Goal: Information Seeking & Learning: Check status

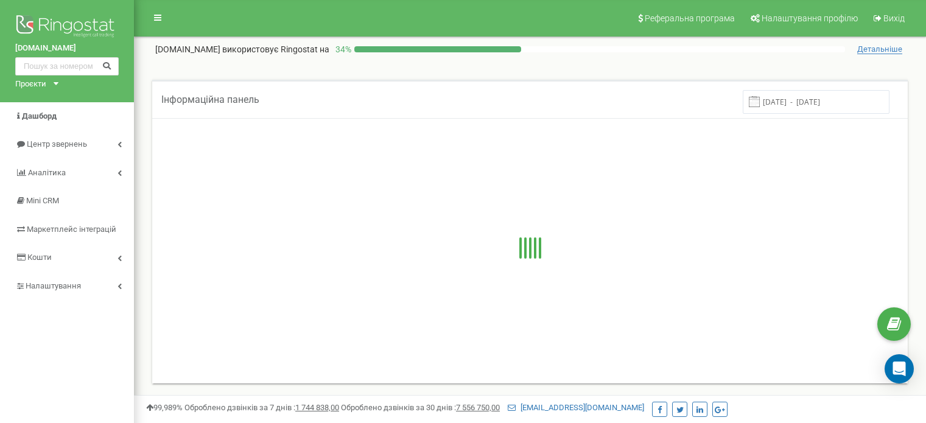
click at [46, 147] on span "Центр звернень" at bounding box center [57, 143] width 60 height 9
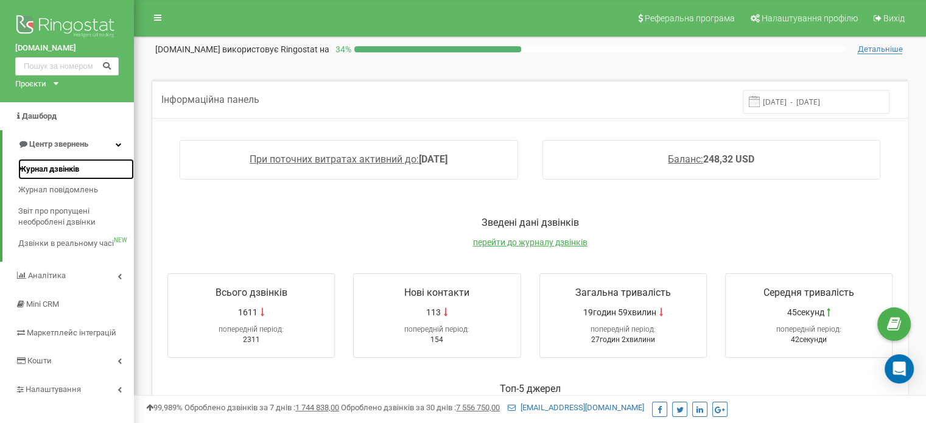
click at [60, 164] on span "Журнал дзвінків" at bounding box center [48, 170] width 61 height 12
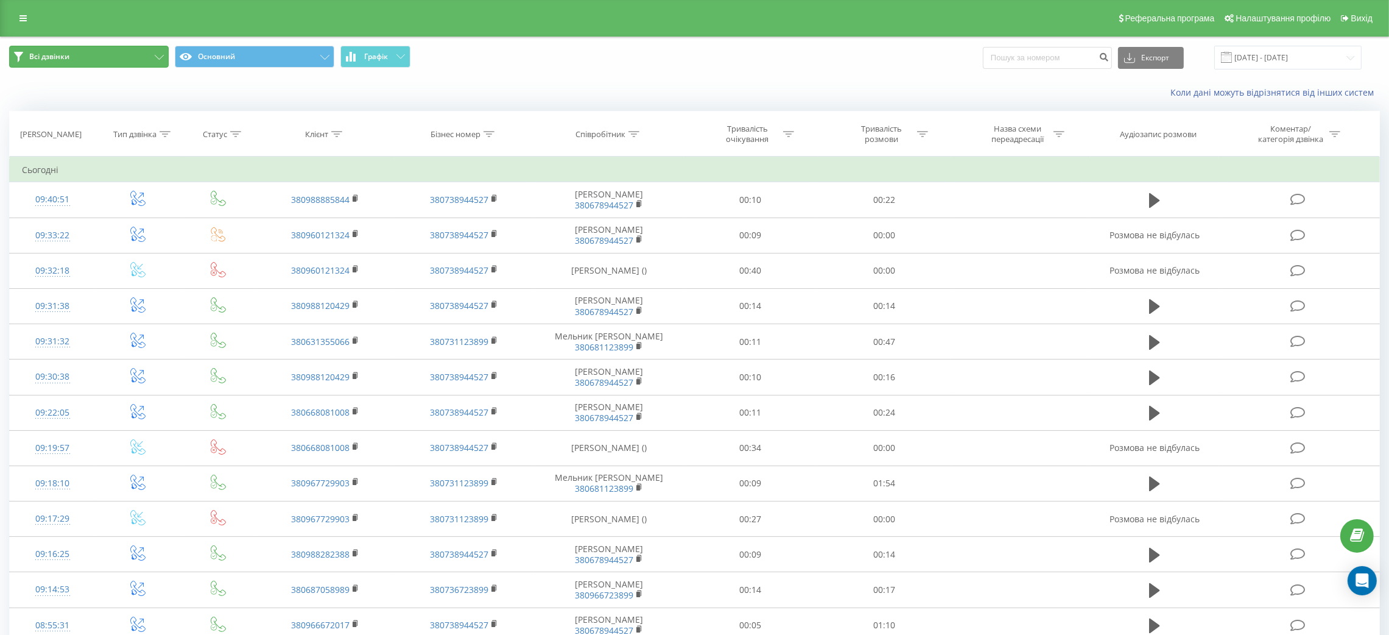
click at [146, 51] on button "Всі дзвінки" at bounding box center [89, 57] width 160 height 22
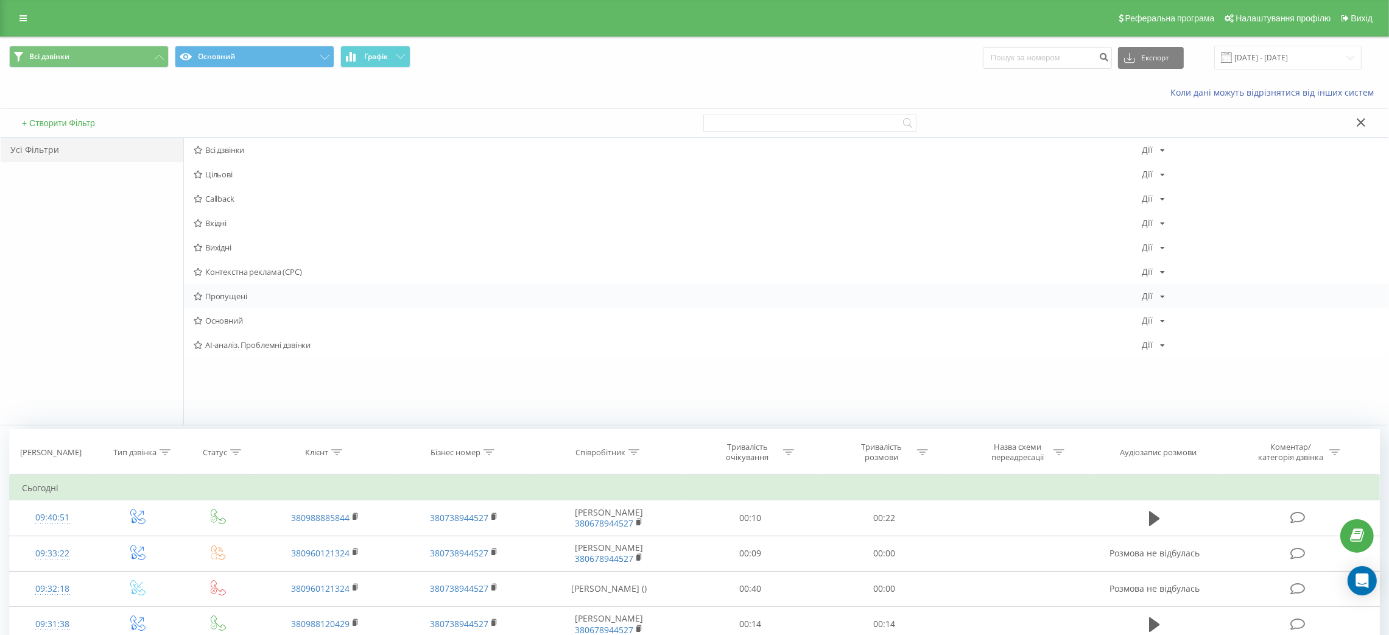
click at [244, 299] on span "Пропущені" at bounding box center [668, 296] width 948 height 9
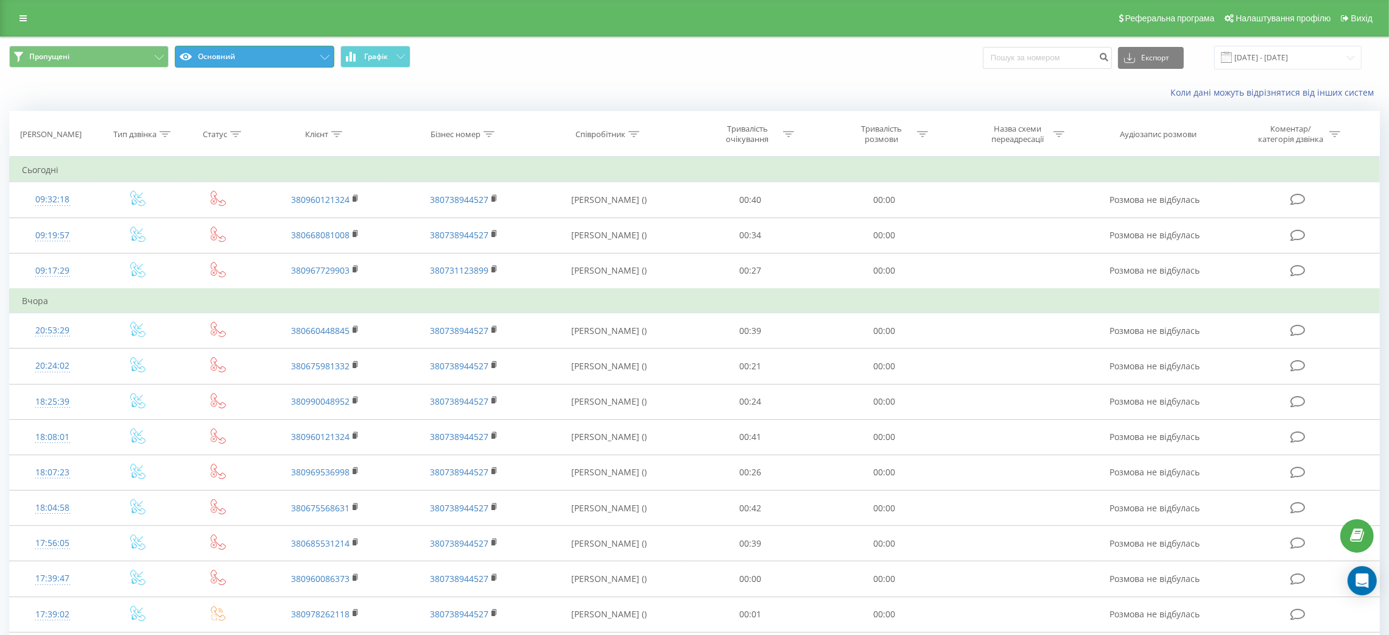
click at [320, 63] on button "Основний" at bounding box center [255, 57] width 160 height 22
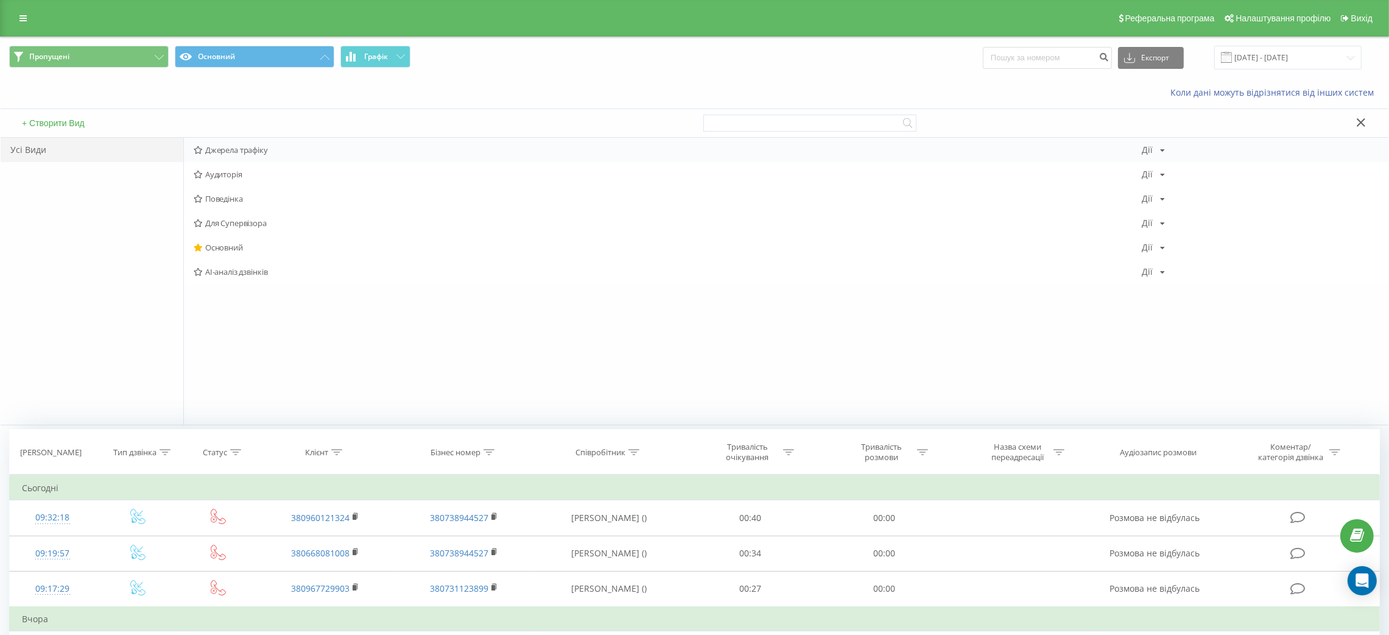
click at [253, 149] on span "Джерела трафіку" at bounding box center [668, 150] width 948 height 9
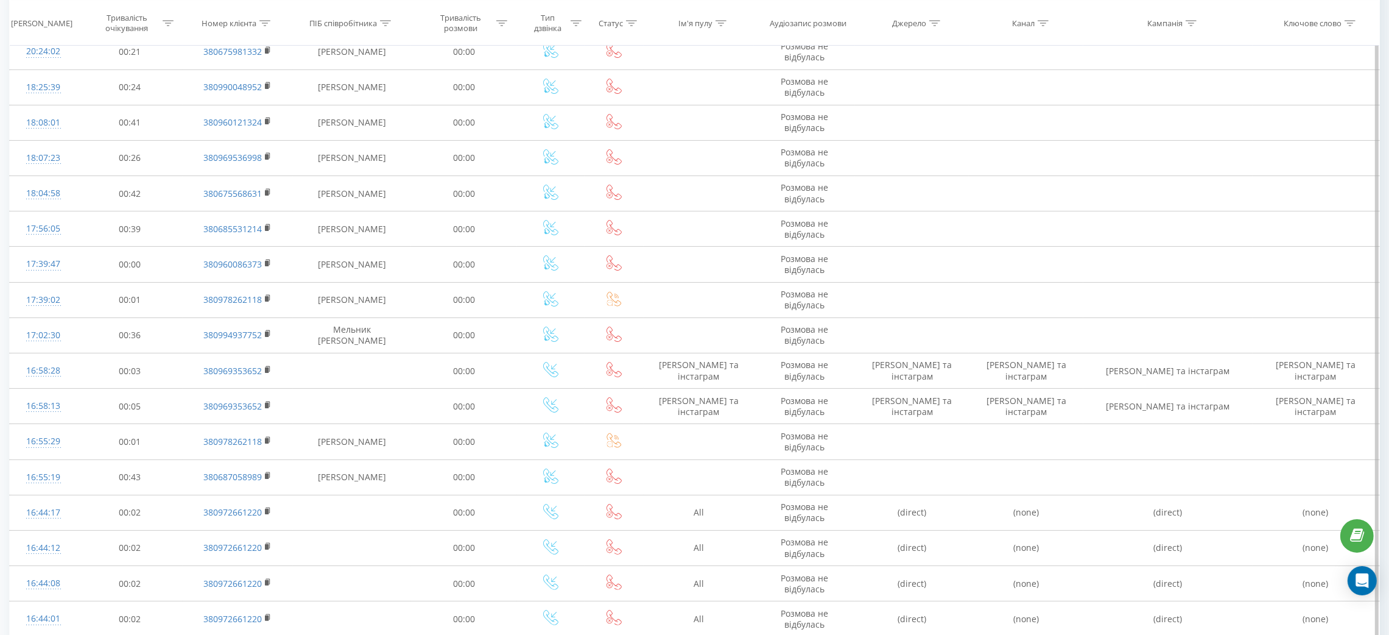
scroll to position [320, 0]
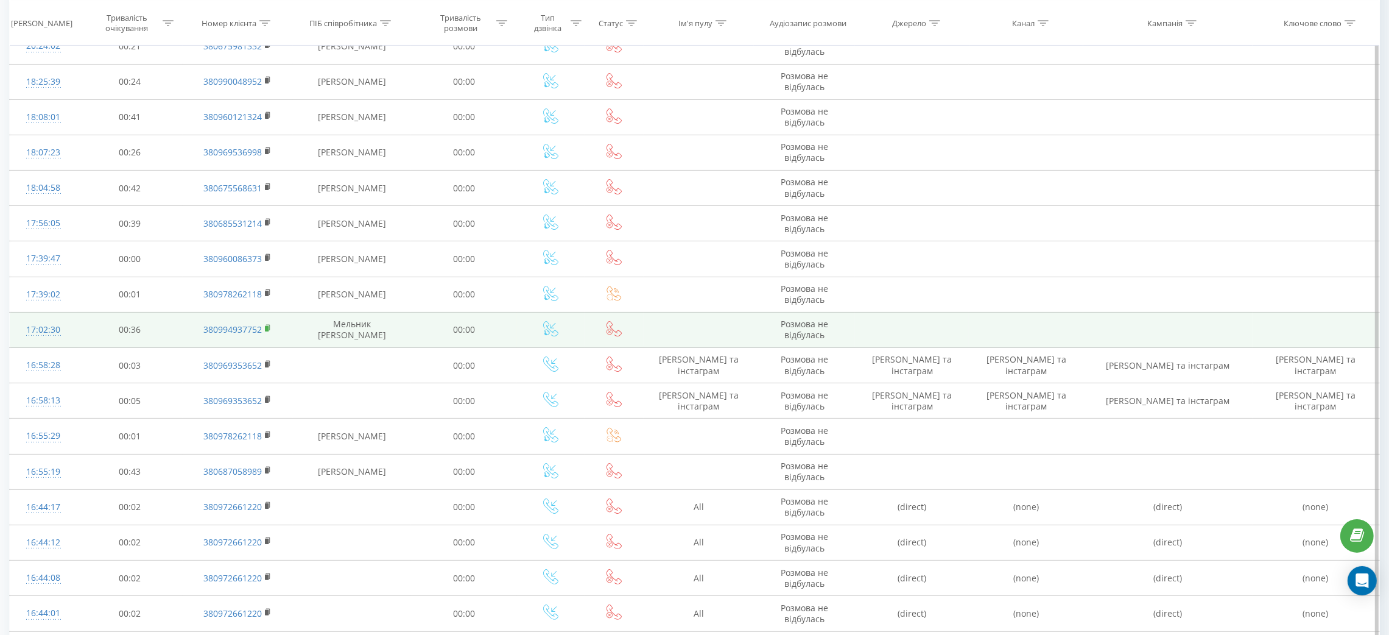
click at [267, 328] on rect at bounding box center [267, 328] width 4 height 5
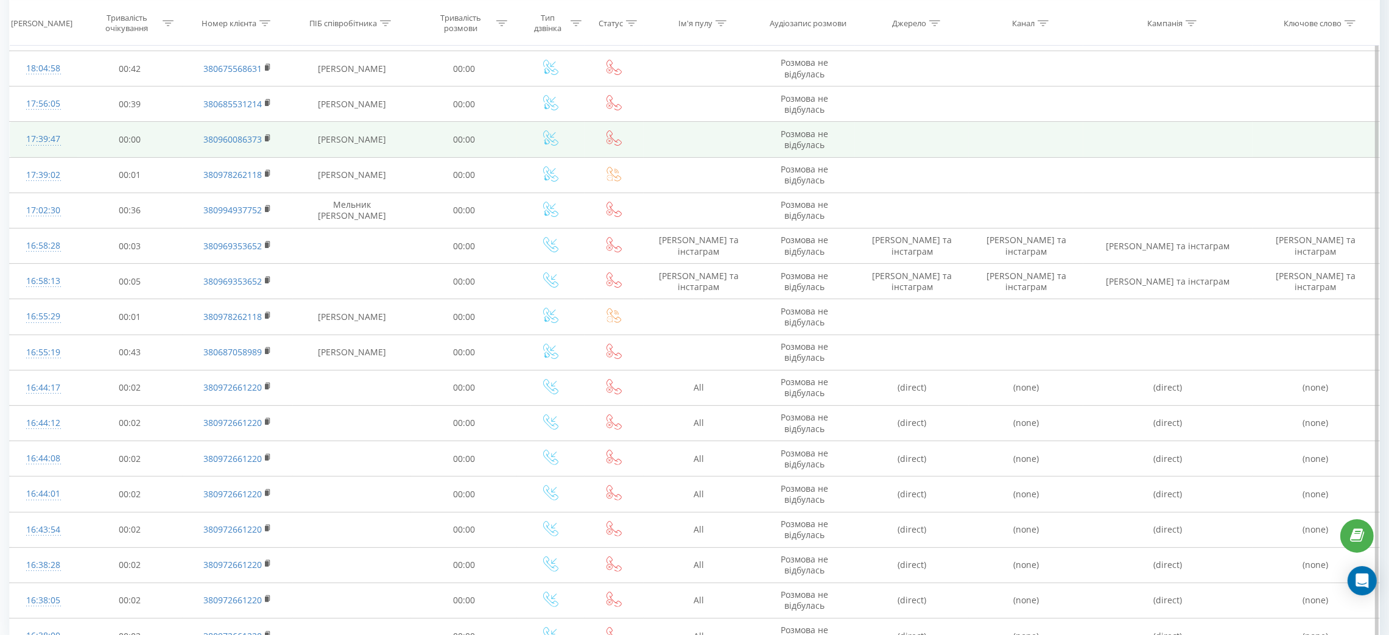
scroll to position [440, 0]
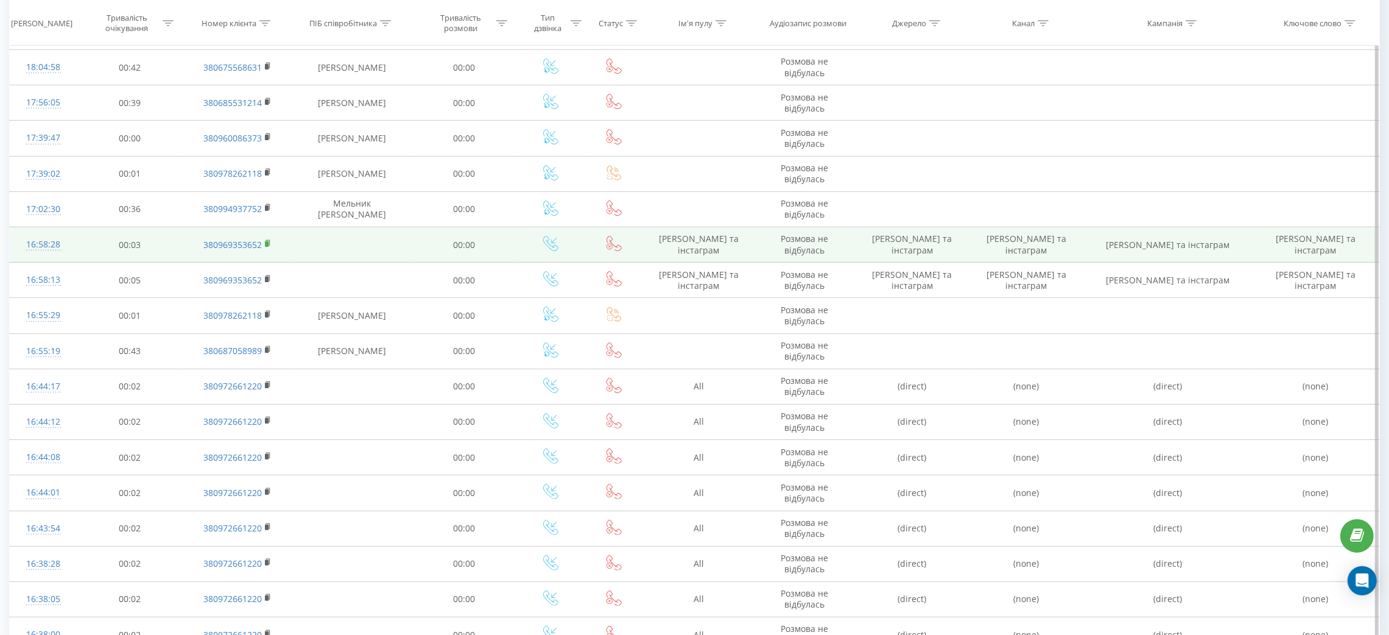
click at [269, 245] on icon at bounding box center [268, 241] width 4 height 5
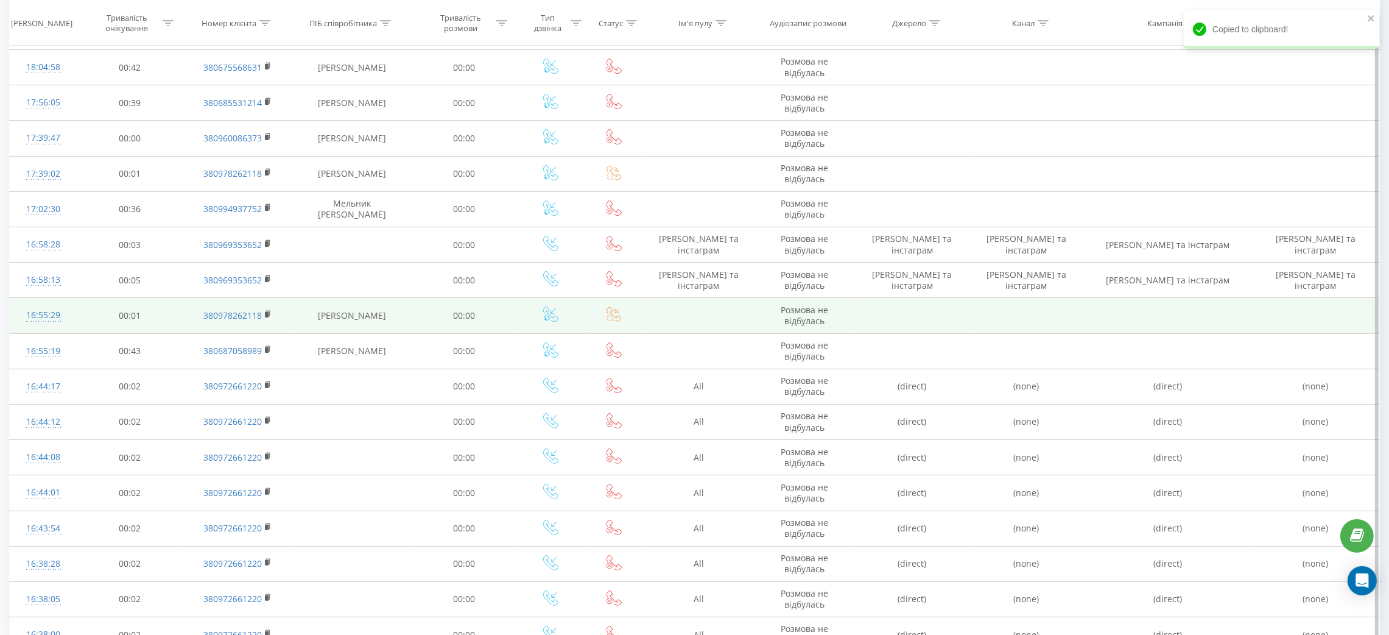
scroll to position [506, 0]
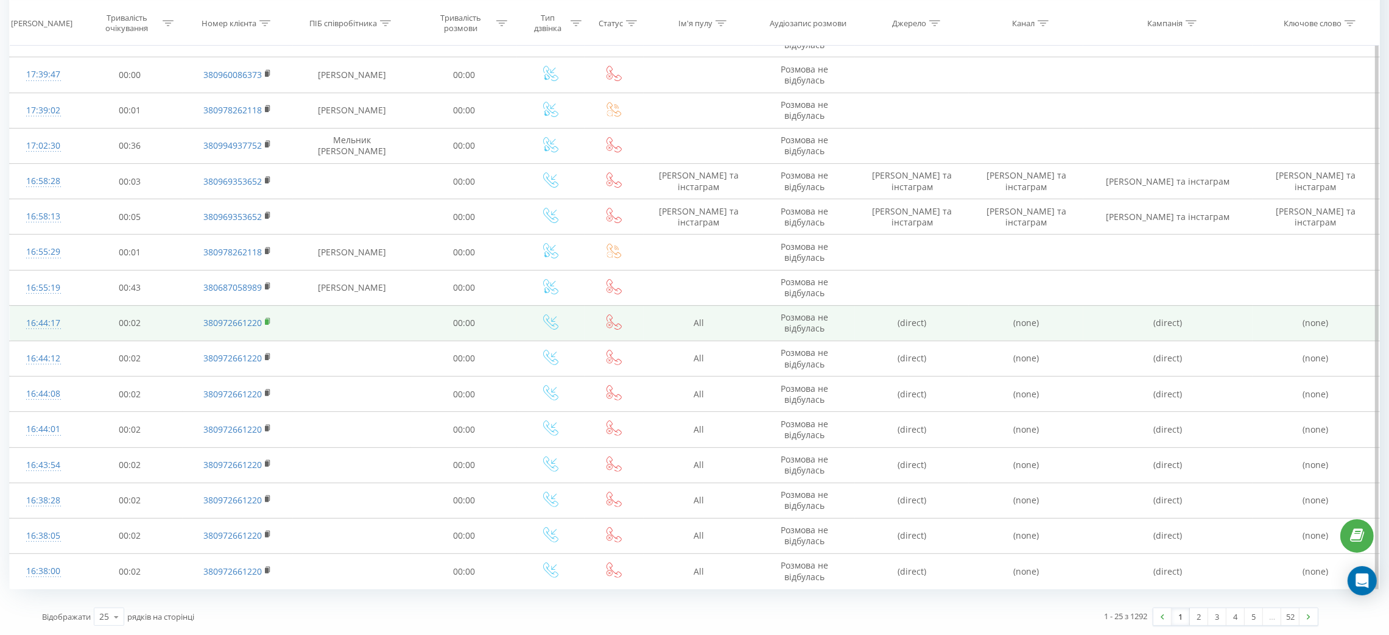
click at [269, 318] on icon at bounding box center [268, 320] width 4 height 5
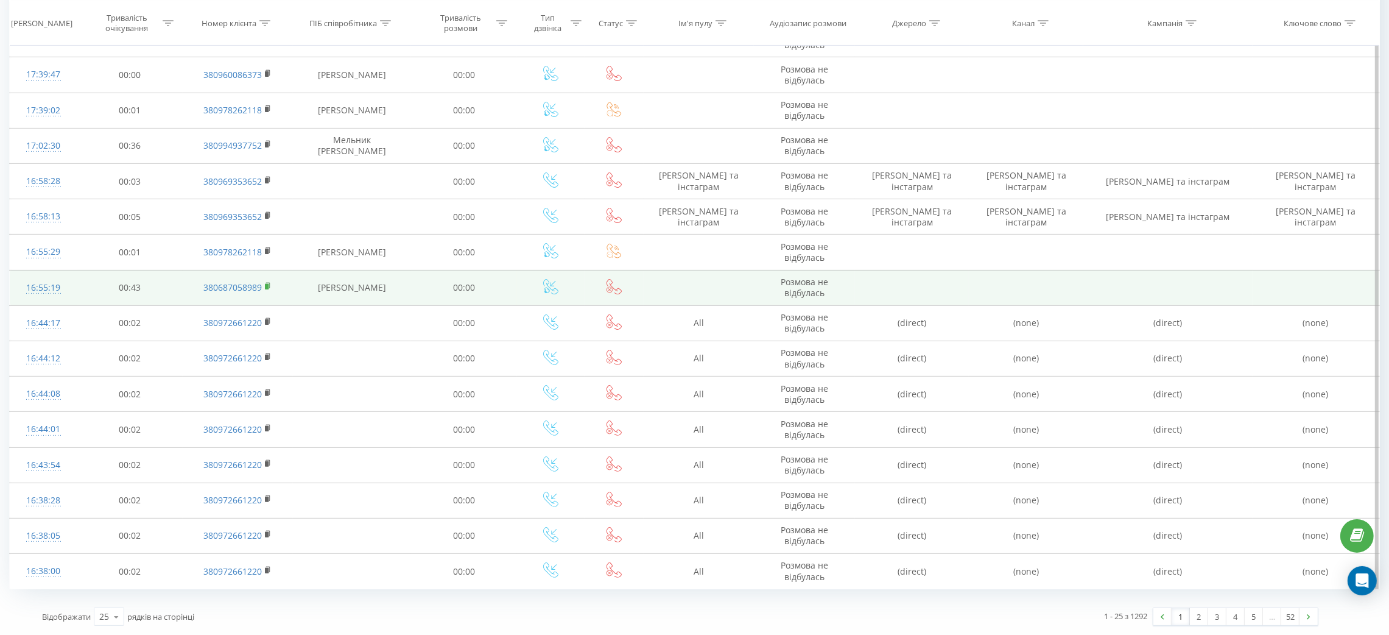
click at [267, 284] on rect at bounding box center [267, 286] width 4 height 5
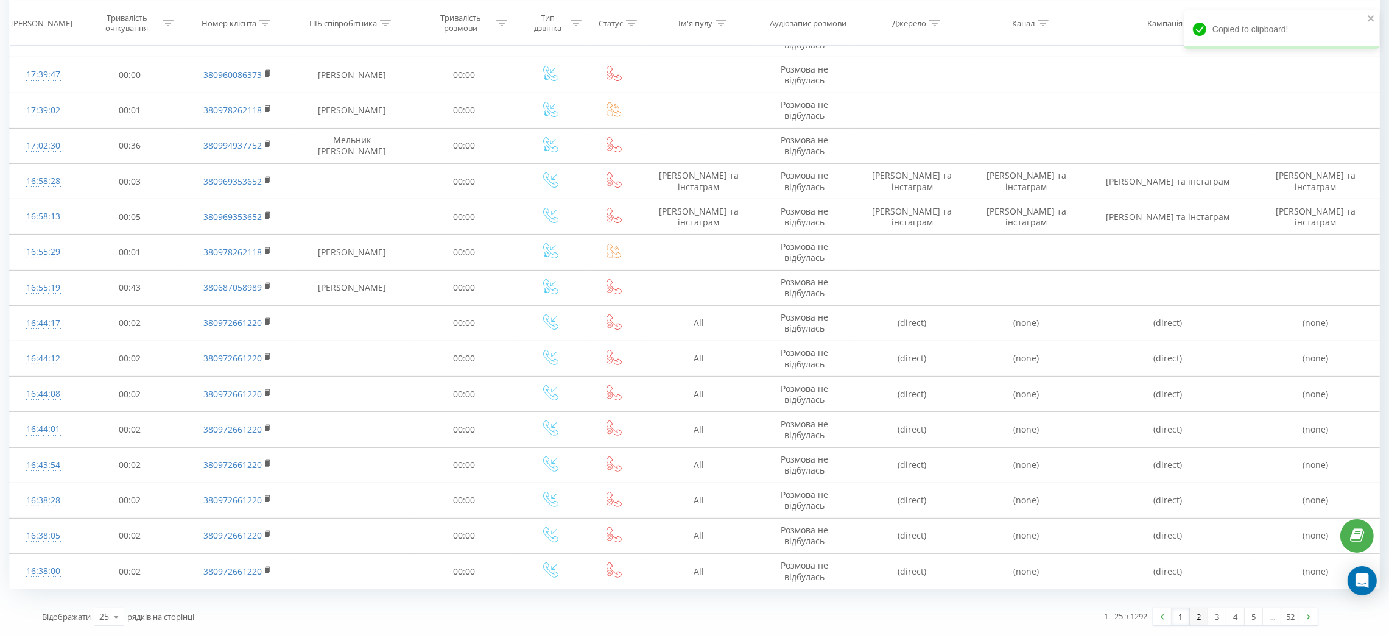
click at [1196, 619] on link "2" at bounding box center [1199, 616] width 18 height 17
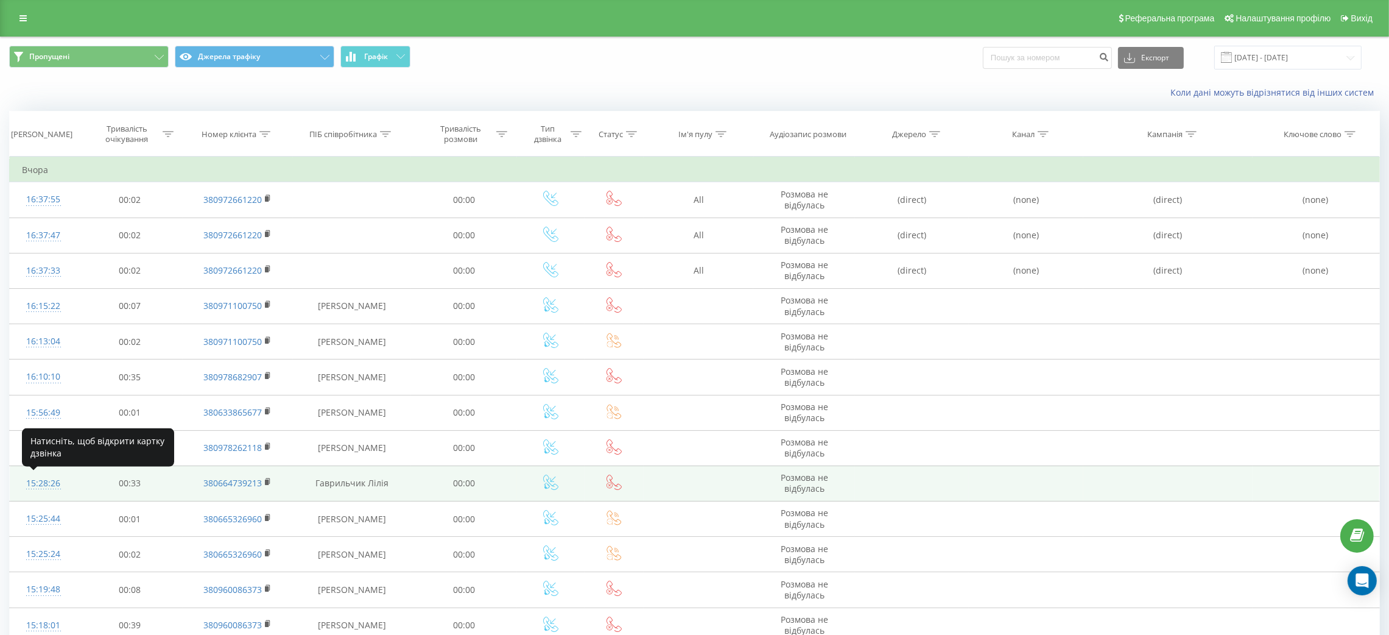
click at [31, 478] on div "15:28:26" at bounding box center [43, 483] width 43 height 24
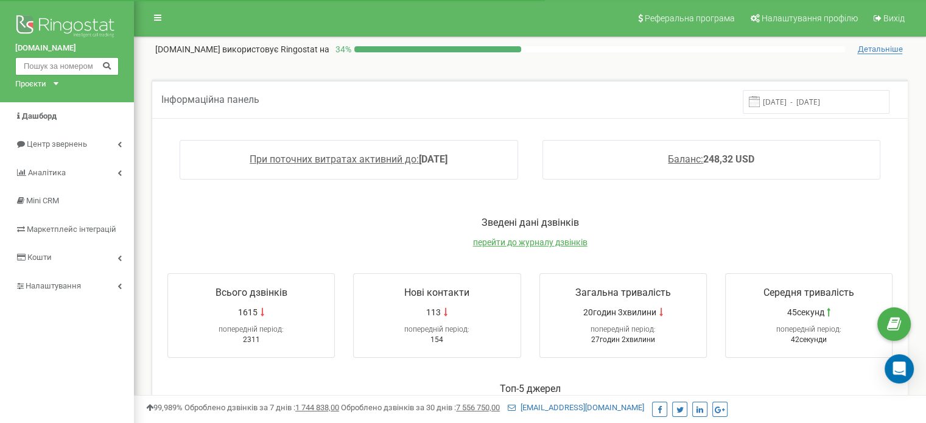
click at [79, 64] on input "text" at bounding box center [67, 66] width 104 height 18
paste input "380969353652"
type input "380969353652"
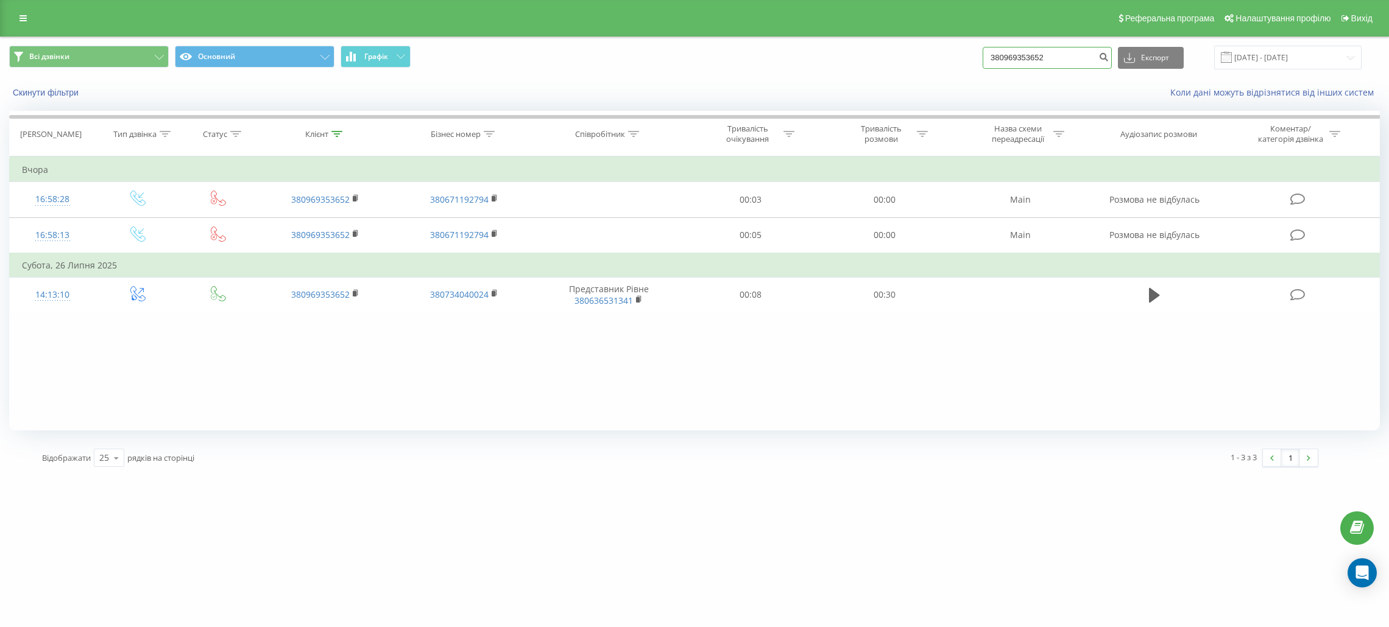
click at [1075, 54] on input "380969353652" at bounding box center [1046, 58] width 129 height 22
paste input "72661220"
type input "380972661220"
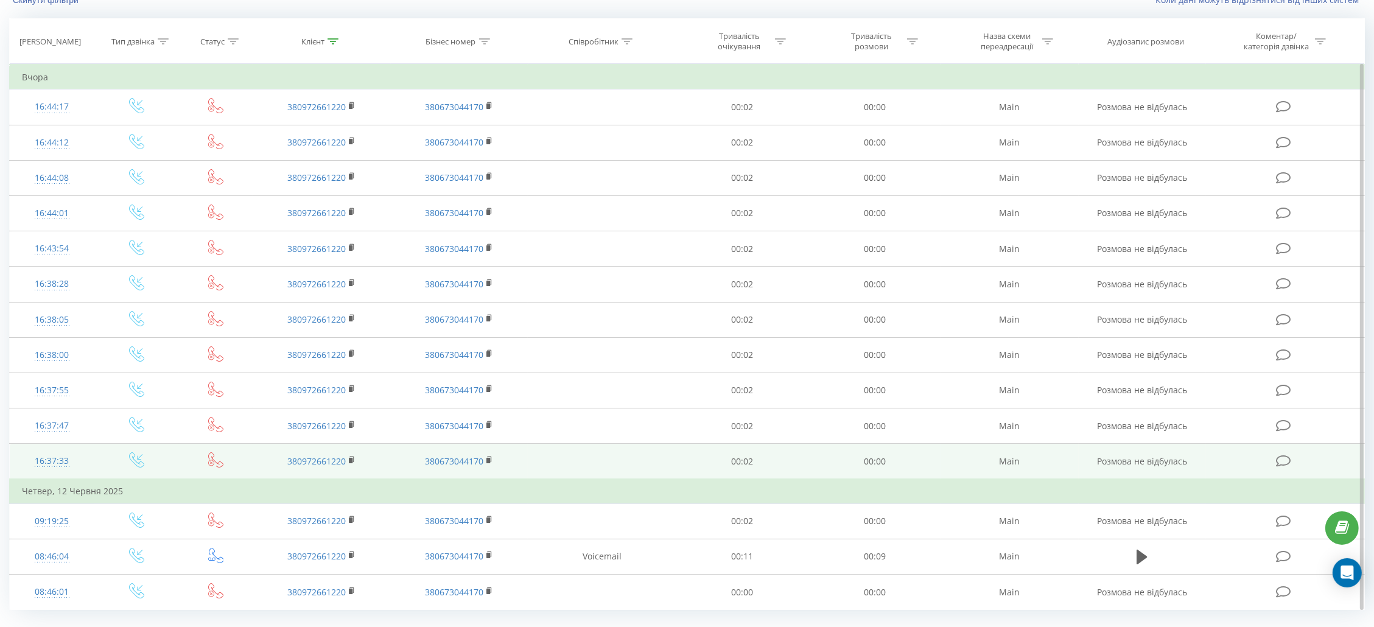
scroll to position [92, 0]
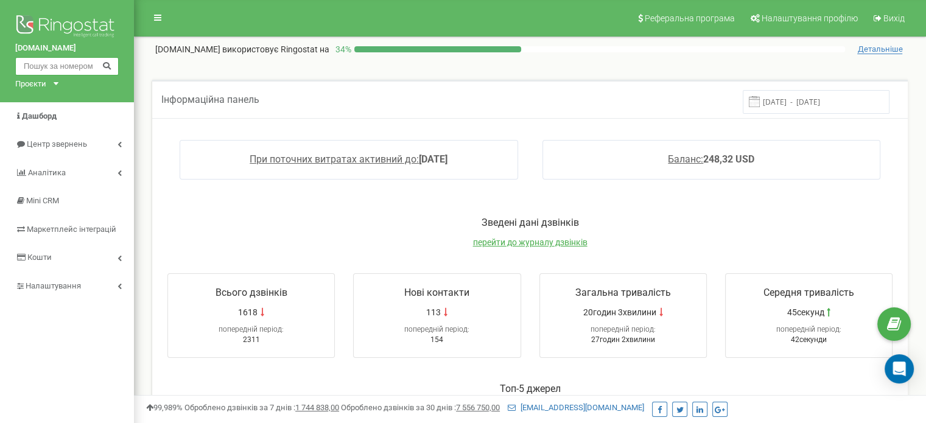
click at [90, 66] on input "text" at bounding box center [67, 66] width 104 height 18
paste input "380969353652"
type input "380969353652"
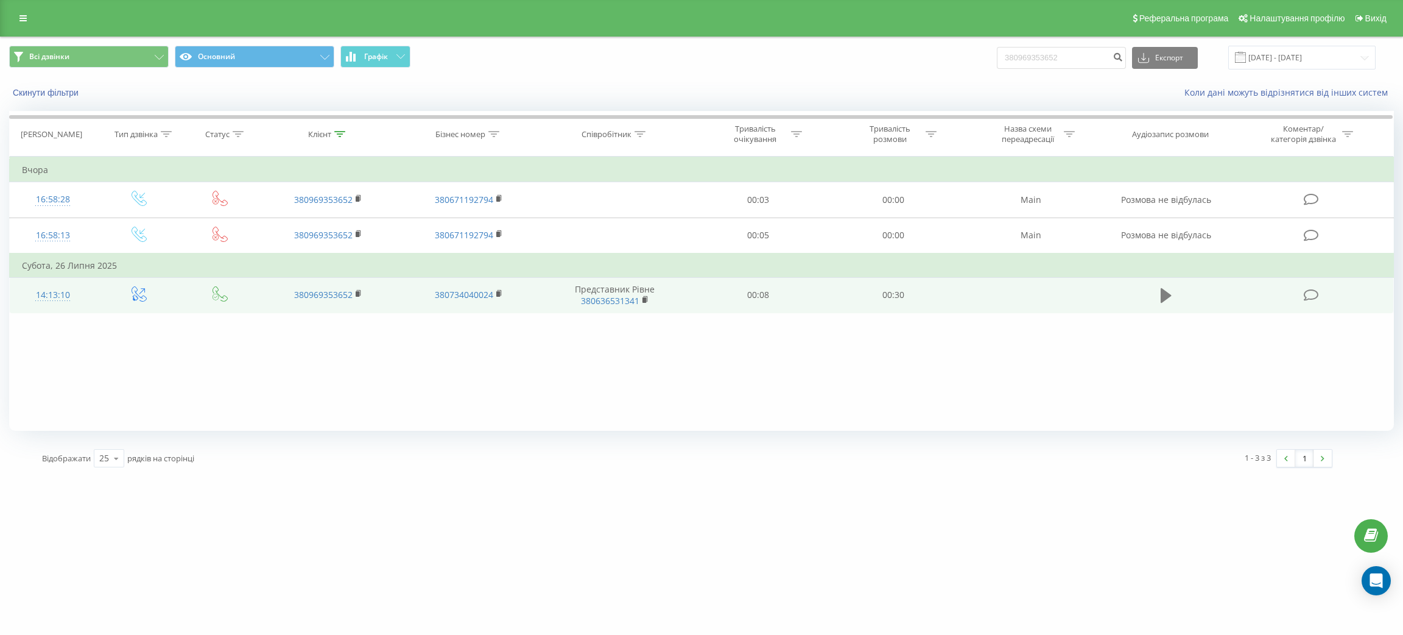
click at [1165, 302] on icon at bounding box center [1166, 295] width 11 height 17
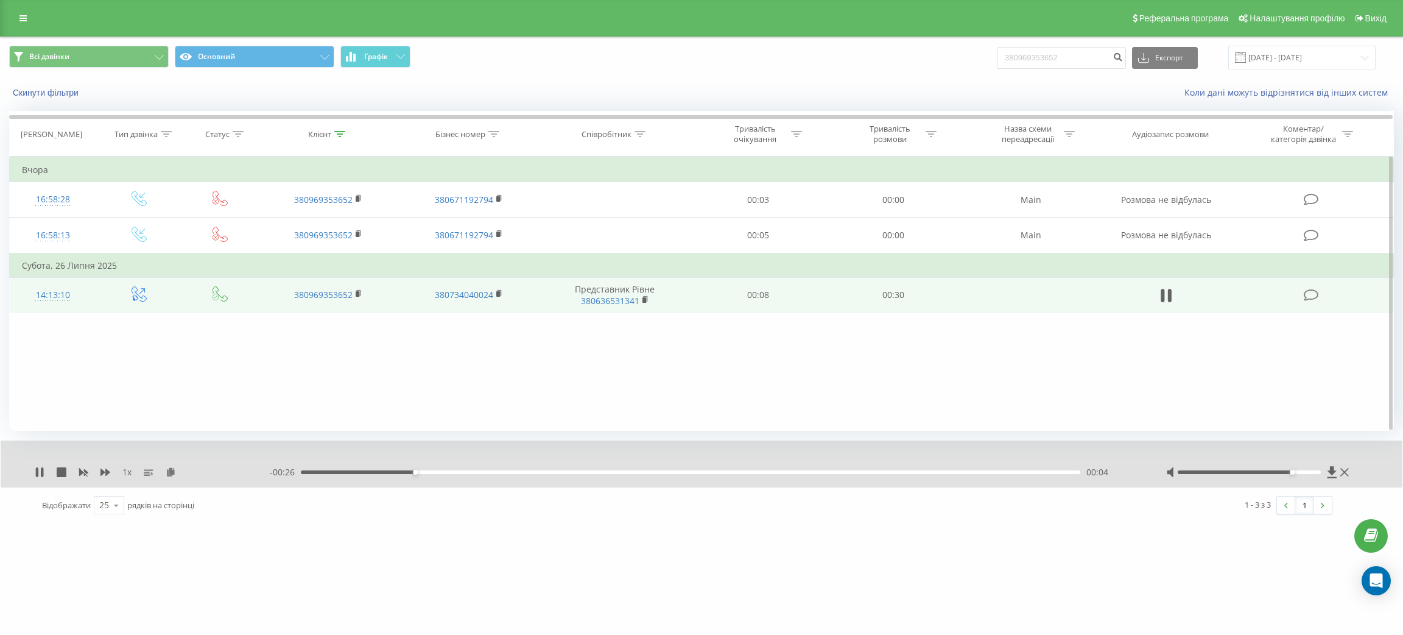
click at [1296, 470] on div at bounding box center [1249, 472] width 143 height 4
click at [1311, 470] on div at bounding box center [1249, 472] width 143 height 4
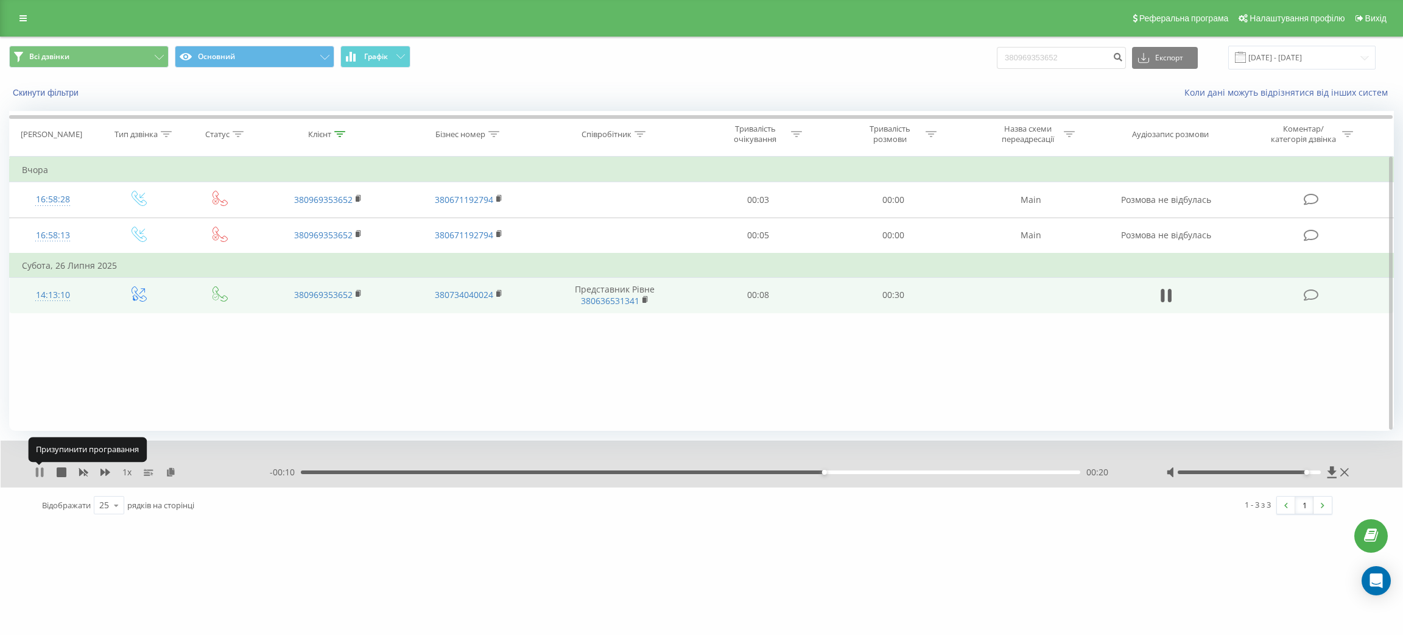
click at [35, 470] on icon at bounding box center [40, 472] width 10 height 10
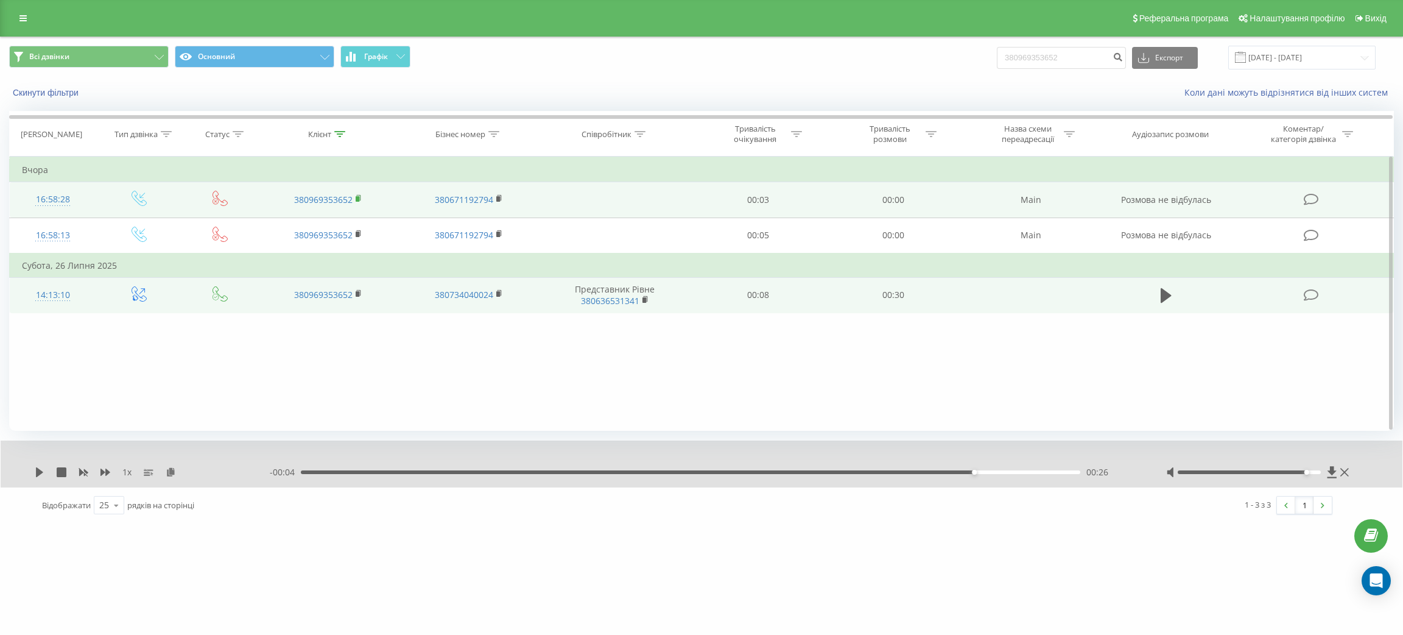
click at [357, 199] on rect at bounding box center [358, 198] width 4 height 5
